Goal: Task Accomplishment & Management: Complete application form

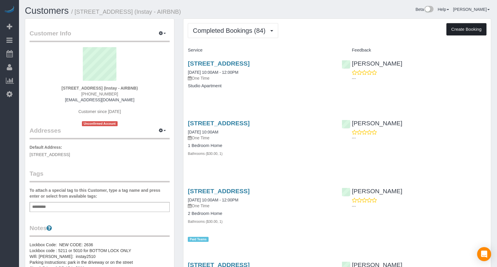
click at [474, 29] on button "Create Booking" at bounding box center [467, 29] width 40 height 12
select select "IA"
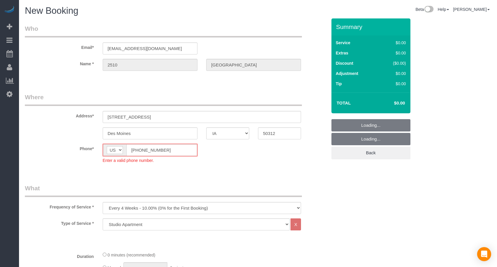
select select "object:5999"
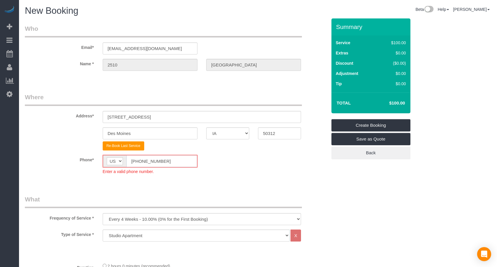
drag, startPoint x: 181, startPoint y: 161, endPoint x: 72, endPoint y: 161, distance: 109.5
click at [72, 161] on div "Phone* AF AL DZ AD AO AI AQ AG AR AM AW AU AT AZ BS BH BD BB BY BE BZ BJ BM BT …" at bounding box center [175, 165] width 311 height 20
paste input "15) 305-3231"
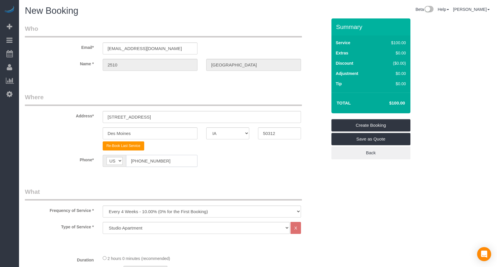
type input "[PHONE_NUMBER]"
click at [124, 206] on select "Every 6 Weeks (0% for the First Booking) One Time Every 8 Weeks (0% for the Fir…" at bounding box center [202, 211] width 198 height 12
select select "object:6001"
click at [103, 205] on select "Every 6 Weeks (0% for the First Booking) One Time Every 8 Weeks (0% for the Fir…" at bounding box center [202, 211] width 198 height 12
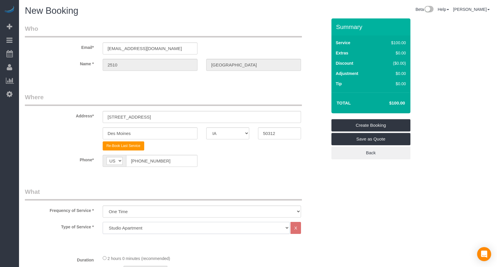
drag, startPoint x: 133, startPoint y: 228, endPoint x: 133, endPoint y: 223, distance: 5.0
click at [133, 228] on select "Studio Apartment 1 Bedroom Home 2 Bedroom Home 3 Bedroom Home 4 Bedroom Home 5 …" at bounding box center [196, 228] width 187 height 12
select select "18"
click at [103, 222] on select "Studio Apartment 1 Bedroom Home 2 Bedroom Home 3 Bedroom Home 4 Bedroom Home 5 …" at bounding box center [196, 228] width 187 height 12
click at [200, 215] on select "Every 6 Weeks (0% for the First Booking) One Time Every 8 Weeks (0% for the Fir…" at bounding box center [202, 211] width 198 height 12
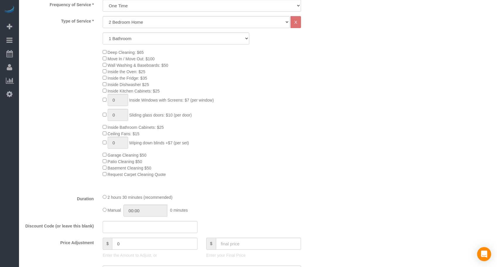
scroll to position [342, 0]
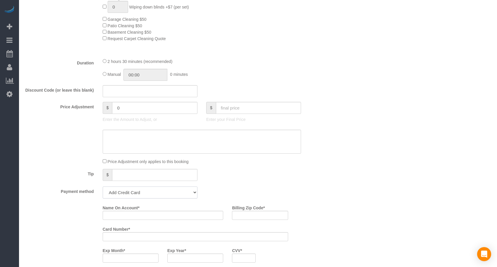
click at [141, 192] on select "Add Credit Card Cash Check Paypal" at bounding box center [150, 192] width 95 height 12
select select "string:check"
click at [103, 186] on select "Add Credit Card Cash Check Paypal" at bounding box center [150, 192] width 95 height 12
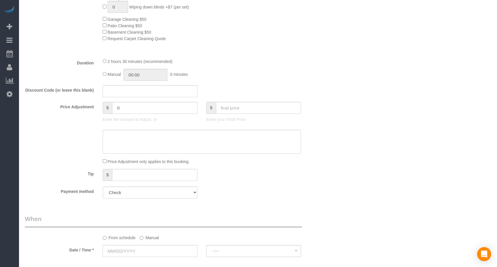
click at [199, 183] on fieldset "What Frequency of Service * Every 6 Weeks (0% for the First Booking) One Time E…" at bounding box center [176, 24] width 302 height 357
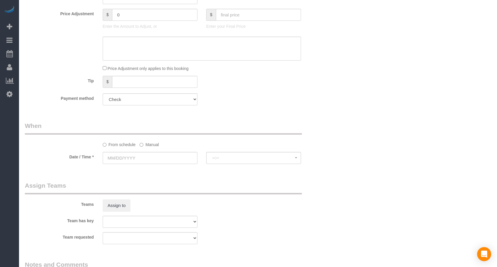
scroll to position [439, 0]
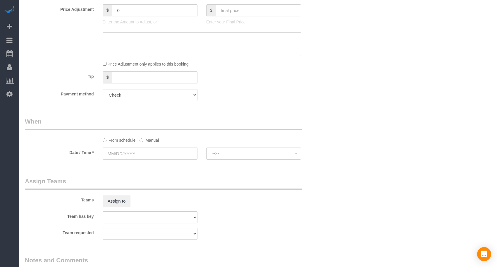
click at [154, 153] on input "text" at bounding box center [150, 153] width 95 height 12
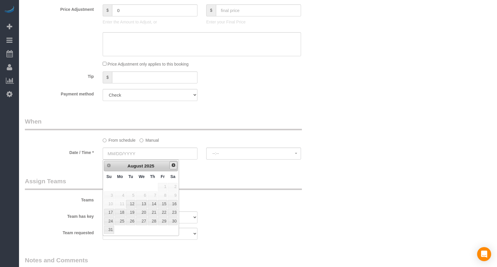
click at [173, 166] on span "Next" at bounding box center [173, 165] width 5 height 5
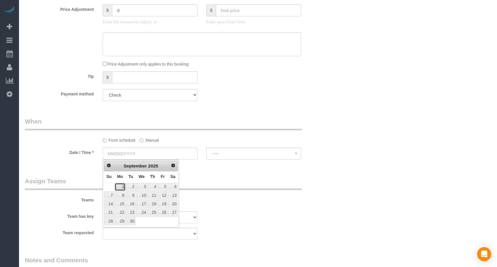
click at [123, 189] on link "1" at bounding box center [120, 187] width 11 height 8
type input "[DATE]"
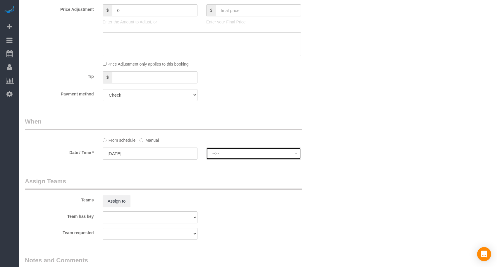
click at [267, 158] on button "--:--" at bounding box center [253, 153] width 95 height 12
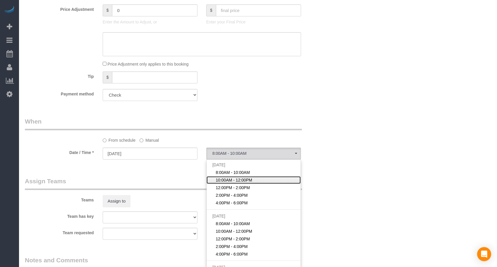
click at [231, 182] on span "10:00AM - 12:00PM" at bounding box center [234, 180] width 37 height 6
select select "spot27"
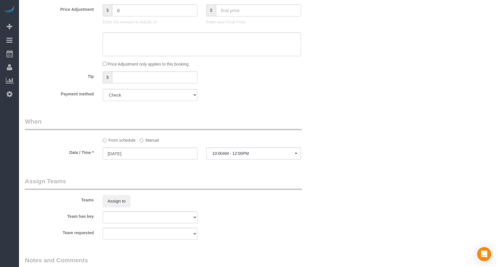
click at [291, 184] on legend "Assign Teams" at bounding box center [163, 183] width 277 height 13
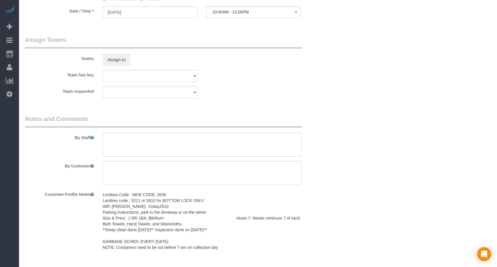
scroll to position [585, 0]
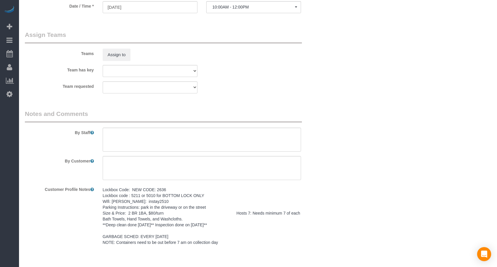
drag, startPoint x: 103, startPoint y: 190, endPoint x: 224, endPoint y: 251, distance: 135.6
click at [224, 245] on pre "Lockbox Code: NEW CODE: 2636 Lockbox code : 5211 or 5010 for BOTTOM LOCK ONLY W…" at bounding box center [202, 216] width 198 height 59
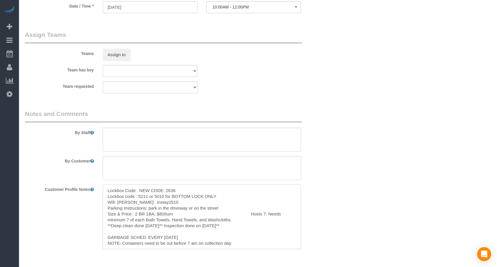
click at [264, 234] on textarea "Lockbox Code: NEW CODE: 2636 Lockbox code : 5211 or 5010 for BOTTOM LOCK ONLY W…" at bounding box center [202, 216] width 198 height 65
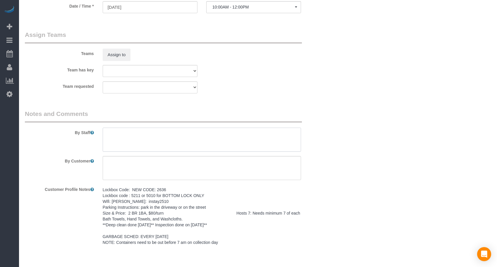
click at [139, 139] on textarea at bounding box center [202, 140] width 198 height 24
paste textarea "Lockbox Code: NEW CODE: 2636 Lockbox code : 5211 or 5010 for BOTTOM LOCK ONLY W…"
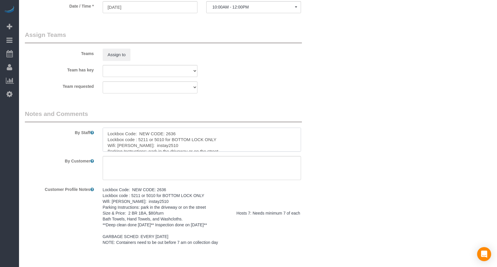
scroll to position [43, 0]
type textarea "Lockbox Code: NEW CODE: 2636 Lockbox code : 5211 or 5010 for BOTTOM LOCK ONLY W…"
click at [137, 169] on textarea at bounding box center [202, 168] width 198 height 24
paste textarea "SAME DAY TURNOVER"
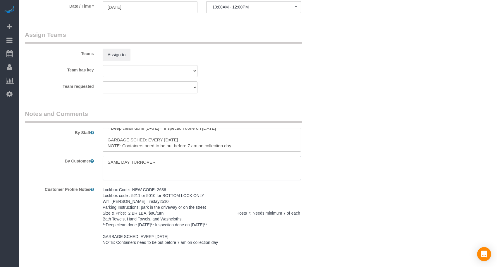
type textarea "SAME DAY TURNOVER"
drag, startPoint x: 229, startPoint y: 99, endPoint x: 236, endPoint y: 97, distance: 7.2
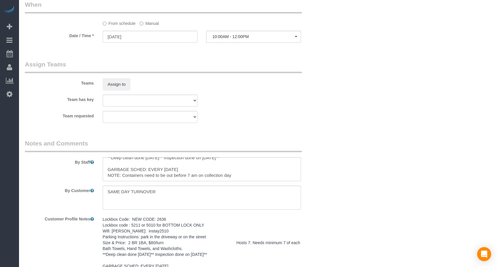
scroll to position [342, 0]
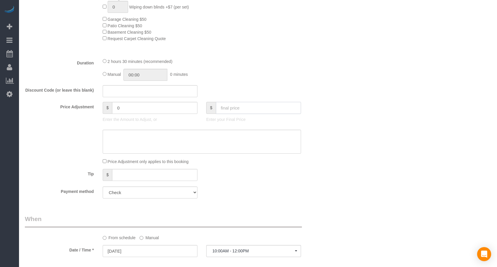
click at [239, 109] on input "text" at bounding box center [258, 108] width 85 height 12
type input "80"
click at [276, 74] on div "Manual 00:00 0 minutes" at bounding box center [202, 75] width 198 height 12
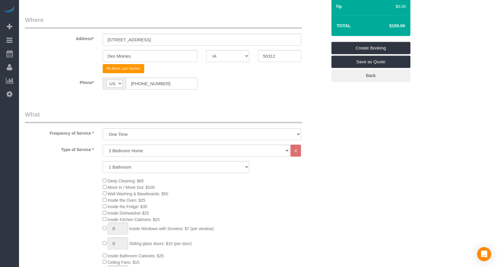
scroll to position [49, 0]
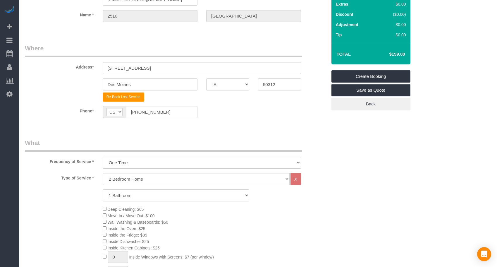
type input "-79"
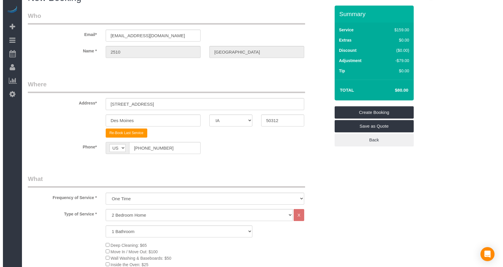
scroll to position [0, 0]
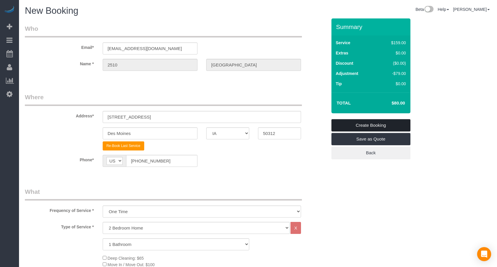
drag, startPoint x: 381, startPoint y: 127, endPoint x: 383, endPoint y: 129, distance: 3.2
click at [381, 127] on link "Create Booking" at bounding box center [371, 125] width 79 height 12
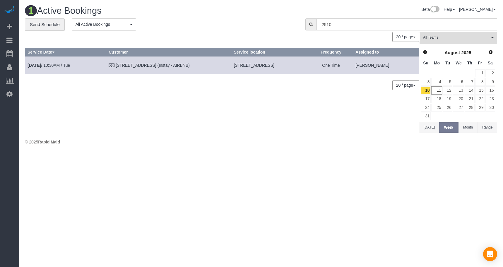
drag, startPoint x: 224, startPoint y: 140, endPoint x: 277, endPoint y: 172, distance: 62.2
click at [223, 141] on div "© 2025 Rapid Maid" at bounding box center [261, 142] width 472 height 6
